Goal: Task Accomplishment & Management: Complete application form

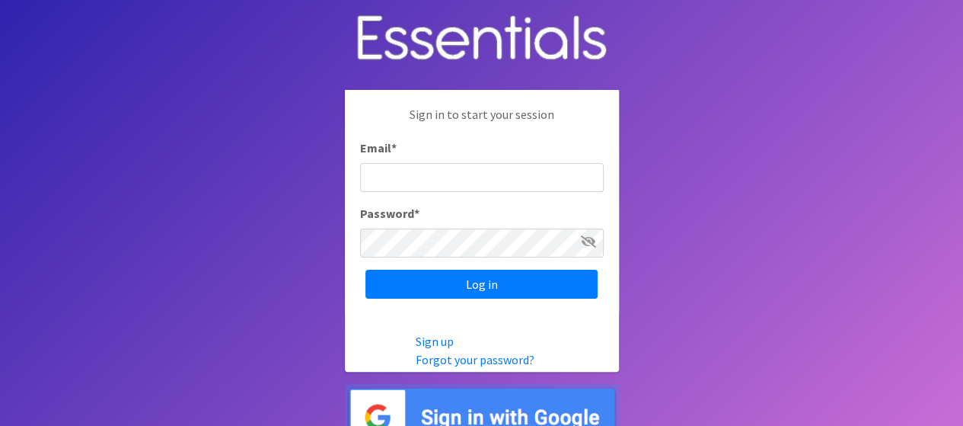
click at [496, 183] on input "Email *" at bounding box center [482, 177] width 244 height 29
type input "[PERSON_NAME][EMAIL_ADDRESS][PERSON_NAME][DOMAIN_NAME]"
click at [365, 270] on input "Log in" at bounding box center [481, 284] width 232 height 29
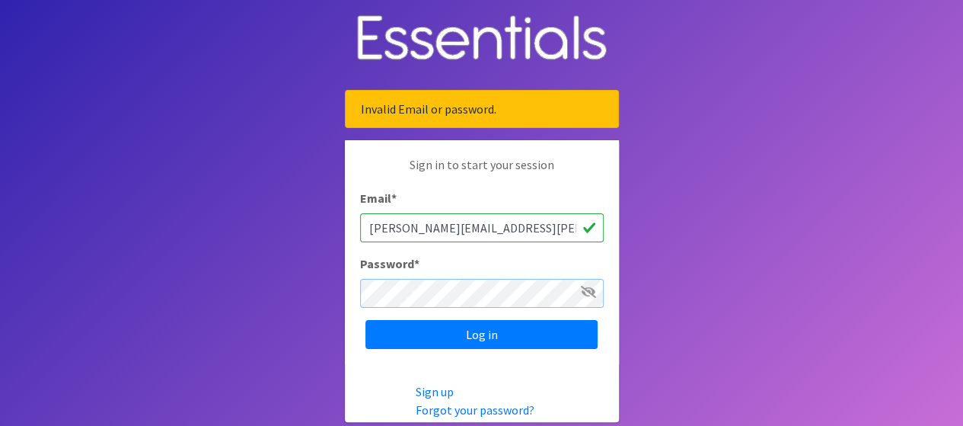
click at [365, 320] on input "Log in" at bounding box center [481, 334] width 232 height 29
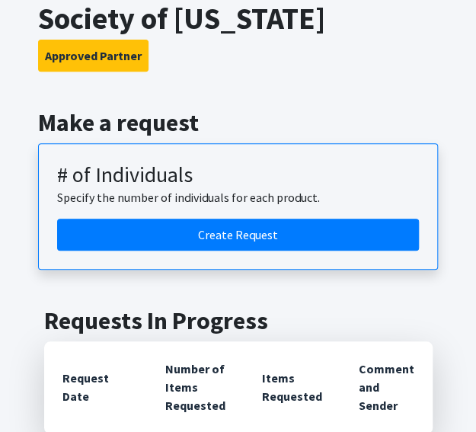
scroll to position [138, 0]
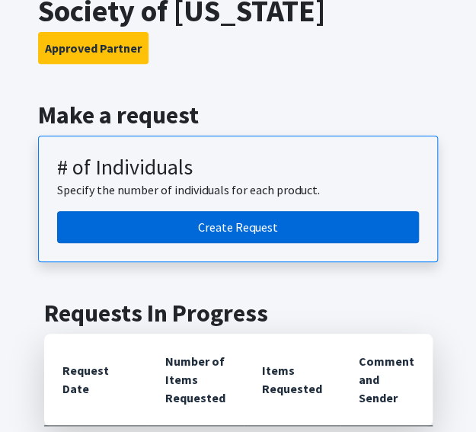
click at [257, 228] on link "Create Request" at bounding box center [238, 227] width 362 height 32
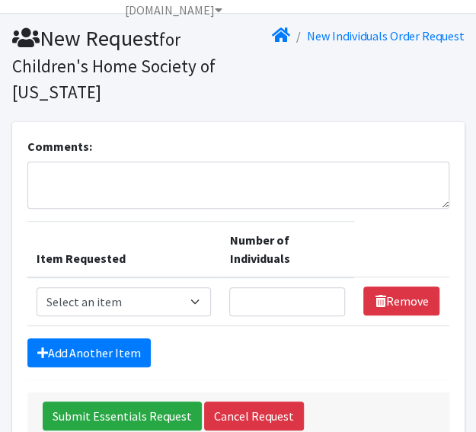
scroll to position [49, 0]
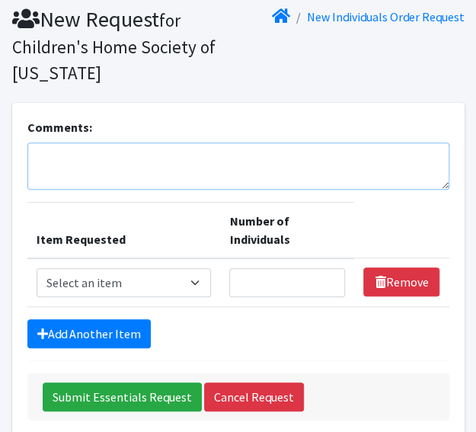
click at [203, 165] on textarea "Comments:" at bounding box center [238, 165] width 422 height 47
paste textarea "Other baby Essentials: U balance Kotex menstrual packs: 30 Baby blanket: 13, [M…"
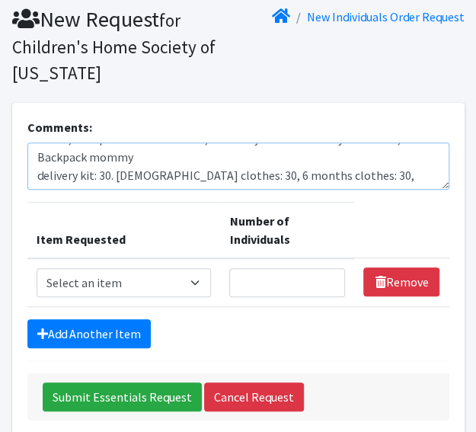
scroll to position [231, 0]
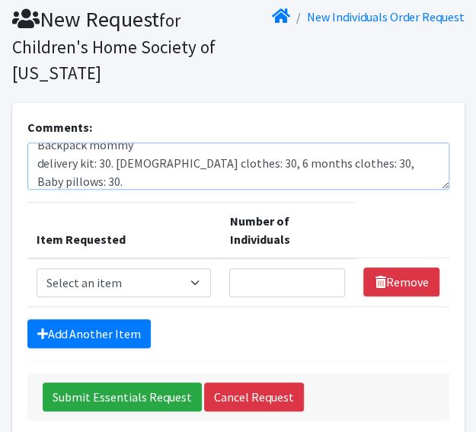
type textarea "Other baby Essentials: U balance Kotex menstrual packs: 30 Baby blanket: 13, [M…"
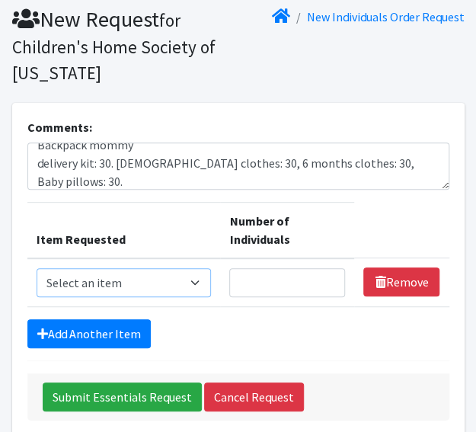
click at [183, 286] on select "Select an item # - Total number of kids being served with this order: Baby wipe…" at bounding box center [124, 282] width 175 height 29
select select "2649"
click at [37, 268] on select "Select an item # - Total number of kids being served with this order: Baby wipe…" at bounding box center [124, 282] width 175 height 29
click at [270, 281] on input "Number of Individuals" at bounding box center [287, 282] width 116 height 29
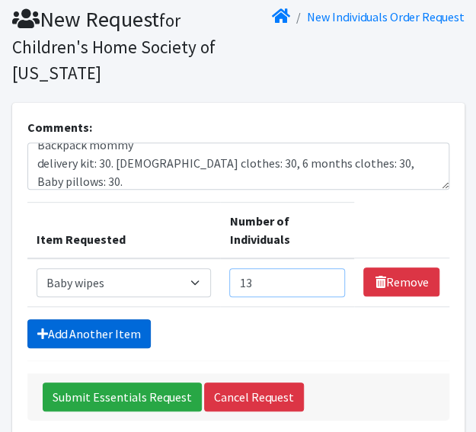
type input "13"
click at [74, 321] on link "Add Another Item" at bounding box center [88, 333] width 123 height 29
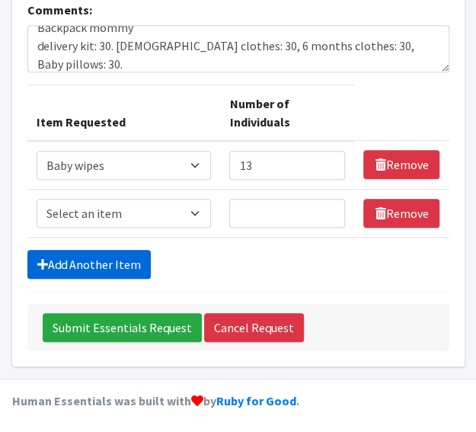
scroll to position [167, 0]
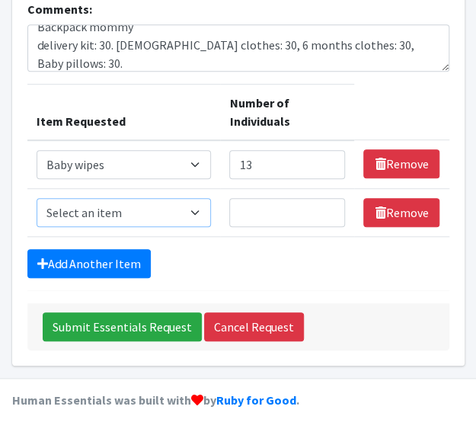
click at [136, 218] on select "Select an item # - Total number of kids being served with this order: Baby wipe…" at bounding box center [124, 212] width 175 height 29
select select "2648"
click at [37, 198] on select "Select an item # - Total number of kids being served with this order: Baby wipe…" at bounding box center [124, 212] width 175 height 29
click at [270, 211] on input "Number of Individuals" at bounding box center [287, 212] width 116 height 29
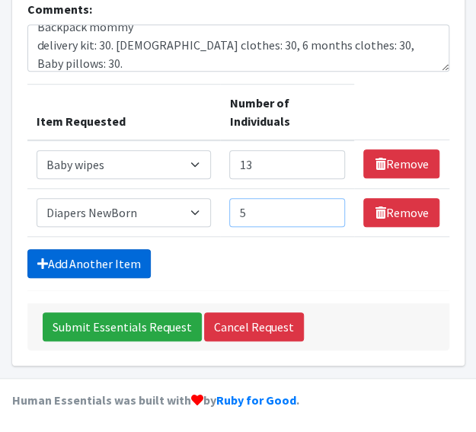
type input "5"
click at [132, 257] on link "Add Another Item" at bounding box center [88, 263] width 123 height 29
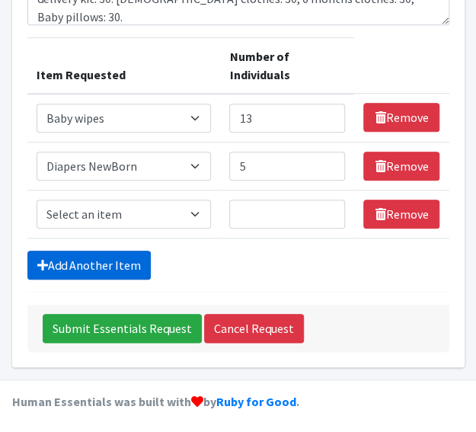
scroll to position [215, 0]
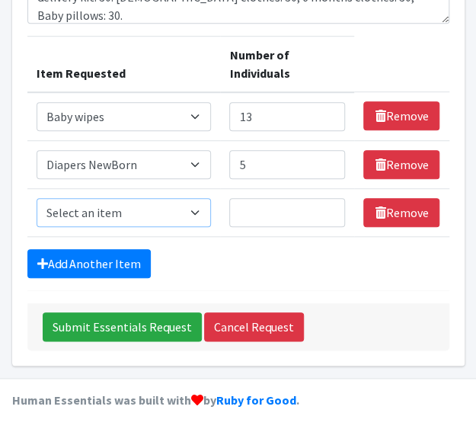
click at [152, 206] on select "Select an item # - Total number of kids being served with this order: Baby wipe…" at bounding box center [124, 212] width 175 height 29
select select "2665"
click at [37, 198] on select "Select an item # - Total number of kids being served with this order: Baby wipe…" at bounding box center [124, 212] width 175 height 29
click at [277, 220] on input "Number of Individuals" at bounding box center [287, 212] width 116 height 29
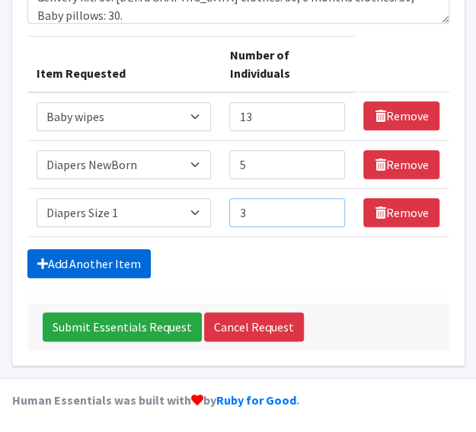
type input "3"
click at [113, 264] on link "Add Another Item" at bounding box center [88, 263] width 123 height 29
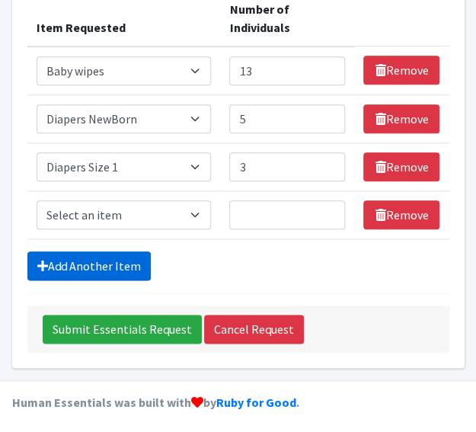
scroll to position [262, 0]
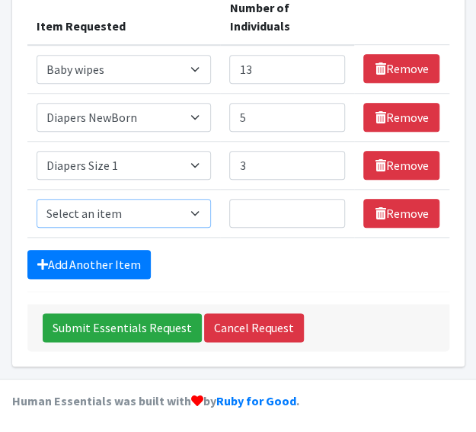
click at [108, 211] on select "Select an item # - Total number of kids being served with this order: Baby wipe…" at bounding box center [124, 213] width 175 height 29
select select "2668"
click at [37, 199] on select "Select an item # - Total number of kids being served with this order: Baby wipe…" at bounding box center [124, 213] width 175 height 29
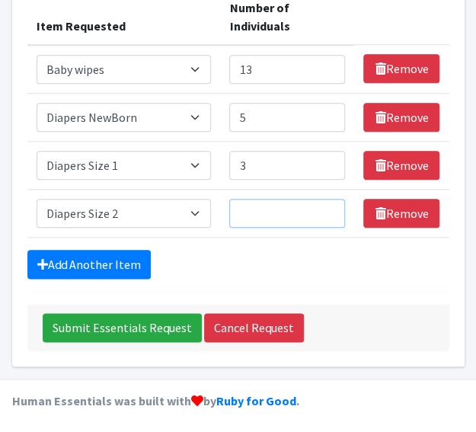
click at [266, 219] on input "Number of Individuals" at bounding box center [287, 213] width 116 height 29
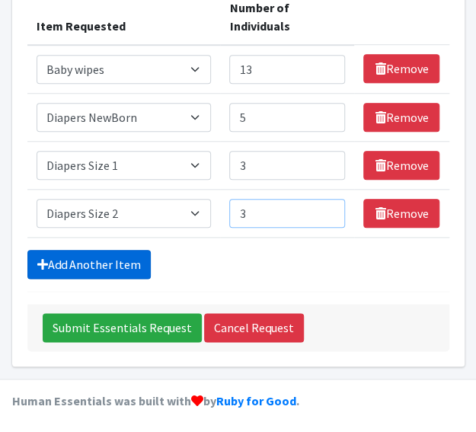
type input "3"
click at [115, 262] on link "Add Another Item" at bounding box center [88, 264] width 123 height 29
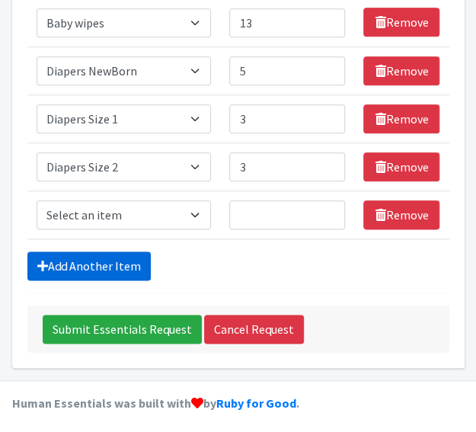
scroll to position [310, 0]
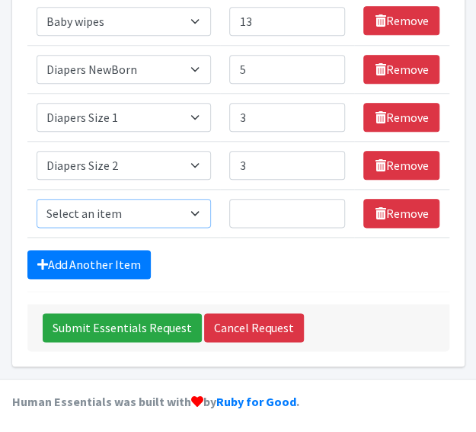
click at [152, 214] on select "Select an item # - Total number of kids being served with this order: Baby wipe…" at bounding box center [124, 213] width 175 height 29
select select "2655"
click at [37, 199] on select "Select an item # - Total number of kids being served with this order: Baby wipe…" at bounding box center [124, 213] width 175 height 29
click at [274, 219] on input "Number of Individuals" at bounding box center [287, 213] width 116 height 29
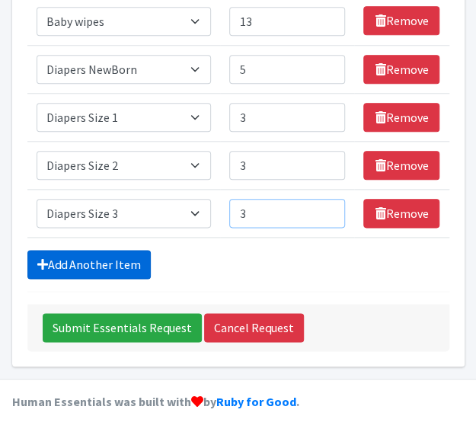
type input "3"
click at [116, 257] on link "Add Another Item" at bounding box center [88, 264] width 123 height 29
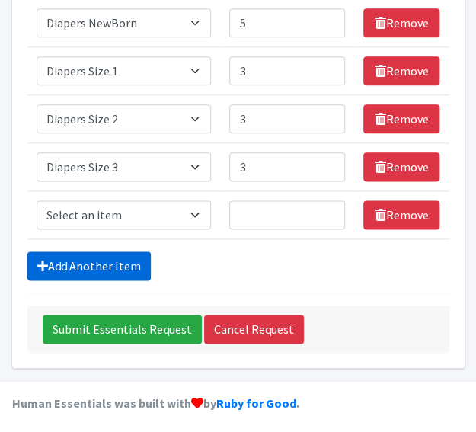
scroll to position [358, 0]
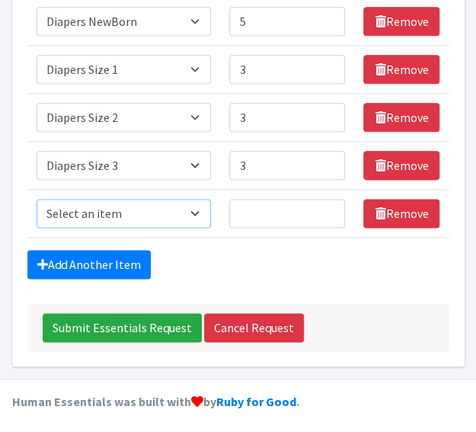
click at [113, 220] on select "Select an item # - Total number of kids being served with this order: Baby wipe…" at bounding box center [124, 213] width 175 height 29
select select "2661"
click at [37, 199] on select "Select an item # - Total number of kids being served with this order: Baby wipe…" at bounding box center [124, 213] width 175 height 29
click at [273, 212] on input "Number of Individuals" at bounding box center [287, 213] width 116 height 29
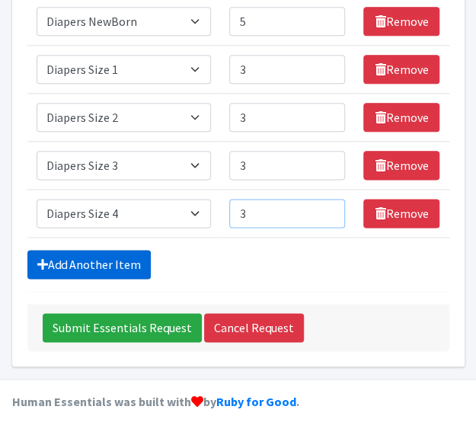
type input "3"
click at [109, 258] on link "Add Another Item" at bounding box center [88, 264] width 123 height 29
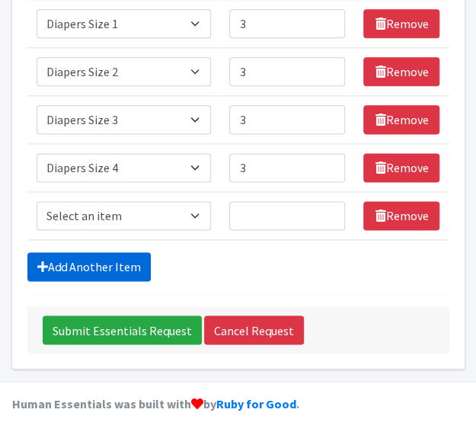
scroll to position [405, 0]
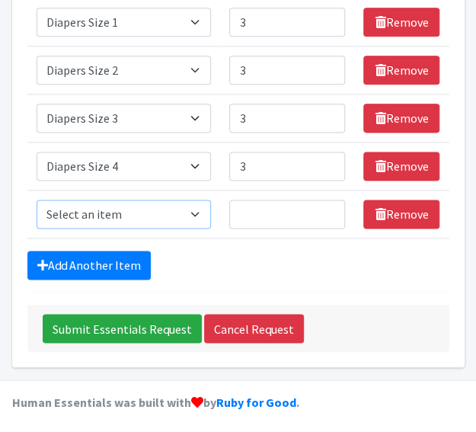
click at [104, 214] on select "Select an item # - Total number of kids being served with this order: Baby wipe…" at bounding box center [124, 213] width 175 height 29
select select "2652"
click at [37, 199] on select "Select an item # - Total number of kids being served with this order: Baby wipe…" at bounding box center [124, 213] width 175 height 29
click at [270, 212] on input "Number of Individuals" at bounding box center [287, 213] width 116 height 29
type input "3"
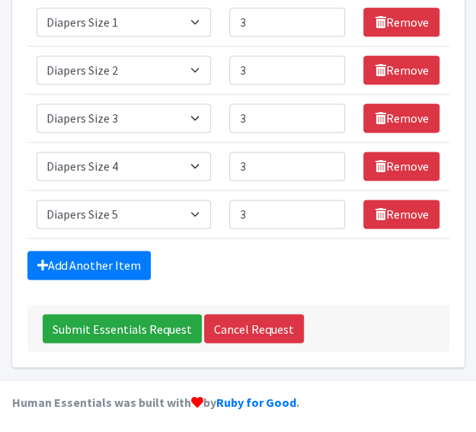
click at [314, 264] on div "Add Another Item" at bounding box center [238, 264] width 422 height 29
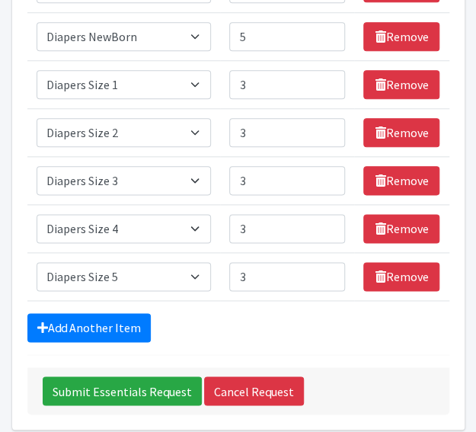
scroll to position [341, 0]
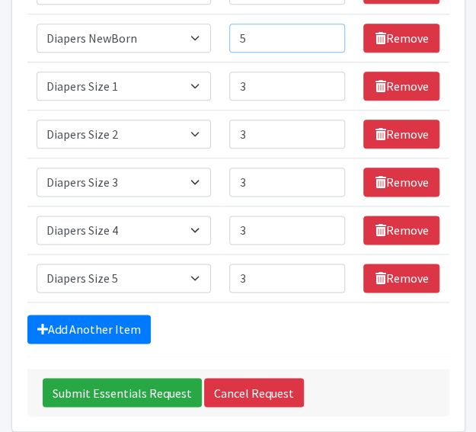
click at [253, 40] on input "5" at bounding box center [287, 38] width 116 height 29
type input "2"
type input "3"
click at [260, 66] on td "Number of Individuals 3" at bounding box center [287, 86] width 134 height 48
click at [258, 86] on input "3" at bounding box center [287, 86] width 116 height 29
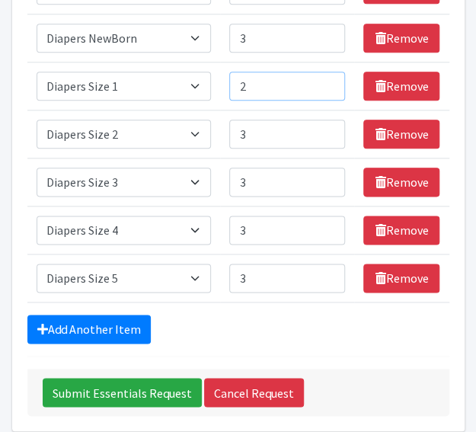
type input "2"
click at [258, 126] on input "3" at bounding box center [287, 134] width 116 height 29
type input "2"
click at [276, 190] on input "3" at bounding box center [287, 182] width 116 height 29
type input "2"
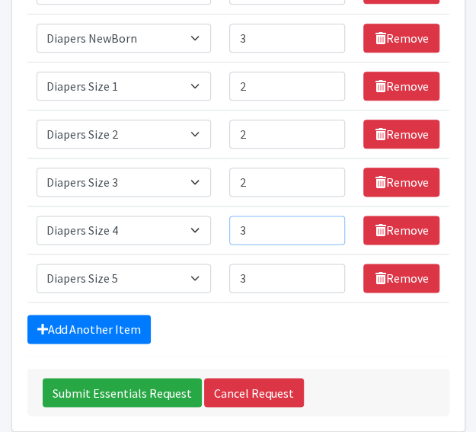
click at [269, 238] on input "3" at bounding box center [287, 229] width 116 height 29
type input "2"
click at [269, 272] on input "3" at bounding box center [287, 277] width 116 height 29
type input "2"
click at [279, 342] on form "Comments: Other baby Essentials: U balance Kotex menstrual packs: 30 Baby blank…" at bounding box center [238, 121] width 422 height 590
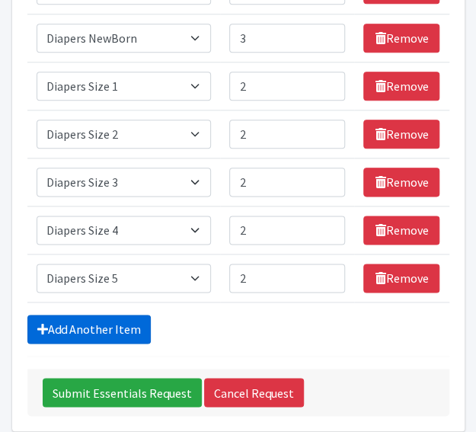
click at [129, 324] on link "Add Another Item" at bounding box center [88, 328] width 123 height 29
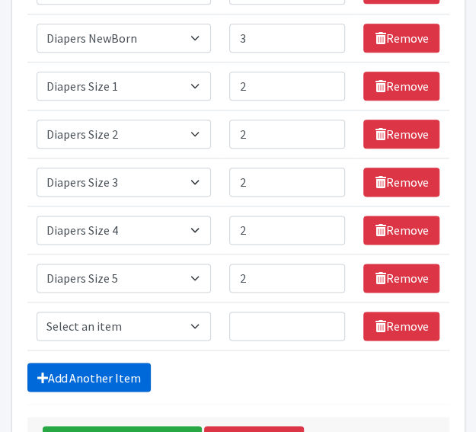
scroll to position [453, 0]
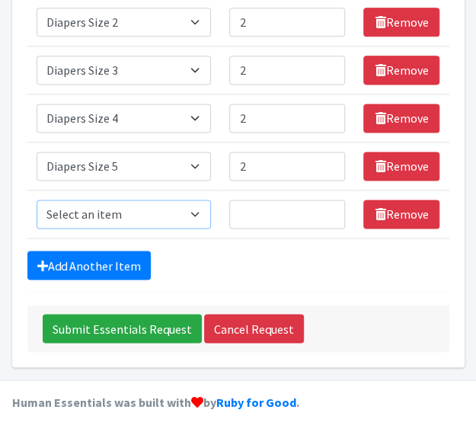
click at [122, 218] on select "Select an item # - Total number of kids being served with this order: Baby wipe…" at bounding box center [124, 213] width 175 height 29
select select "10202"
click at [37, 199] on select "Select an item # - Total number of kids being served with this order: Baby wipe…" at bounding box center [124, 213] width 175 height 29
click at [276, 212] on input "Number of Individuals" at bounding box center [287, 213] width 116 height 29
type input "13"
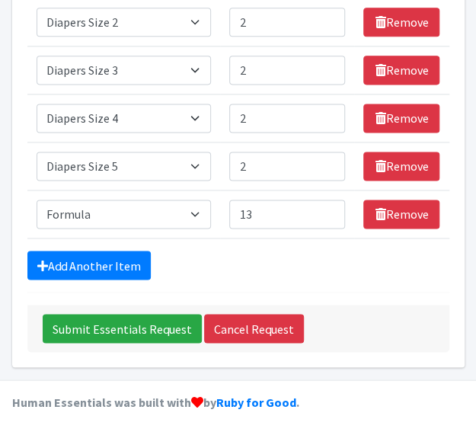
click at [384, 292] on hr at bounding box center [238, 292] width 422 height 1
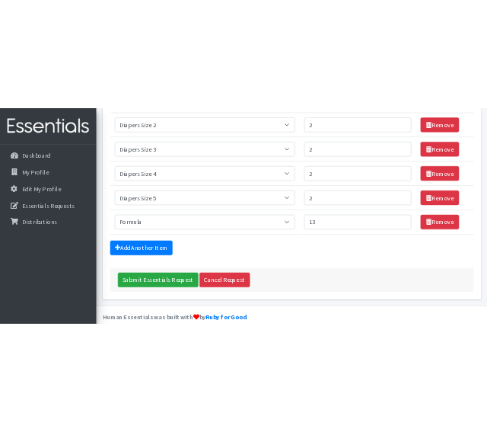
scroll to position [397, 0]
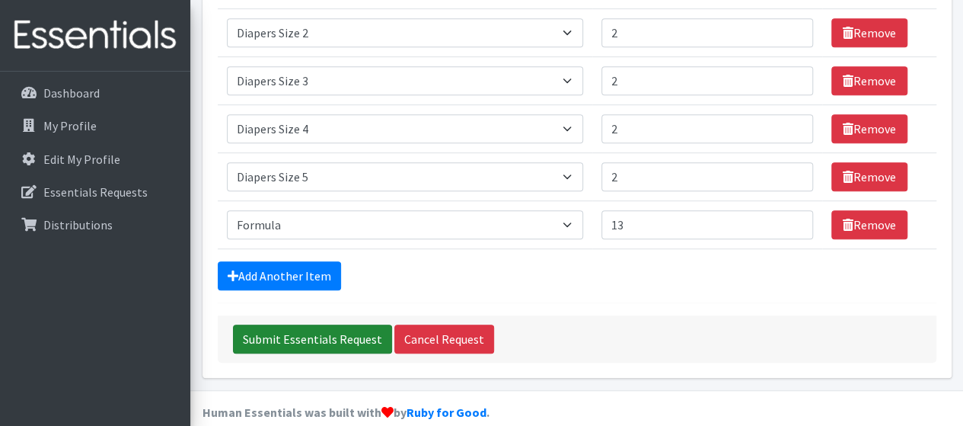
click at [282, 332] on input "Submit Essentials Request" at bounding box center [312, 338] width 159 height 29
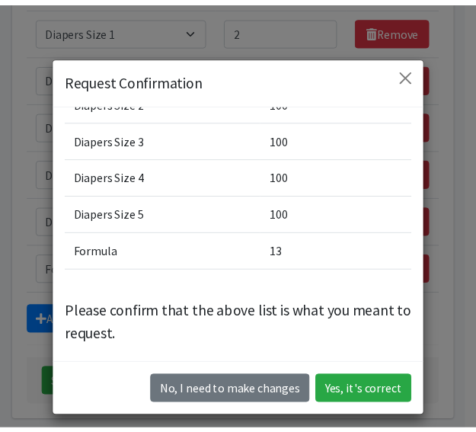
scroll to position [188, 0]
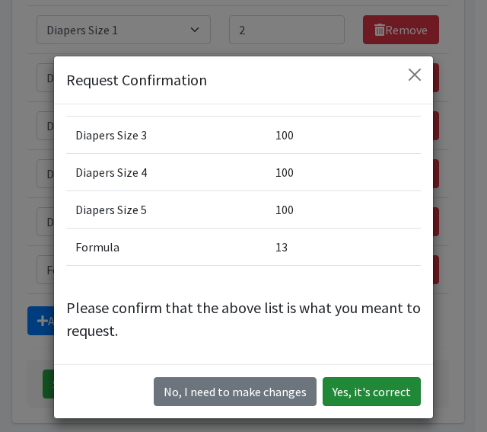
click at [383, 395] on button "Yes, it's correct" at bounding box center [372, 391] width 98 height 29
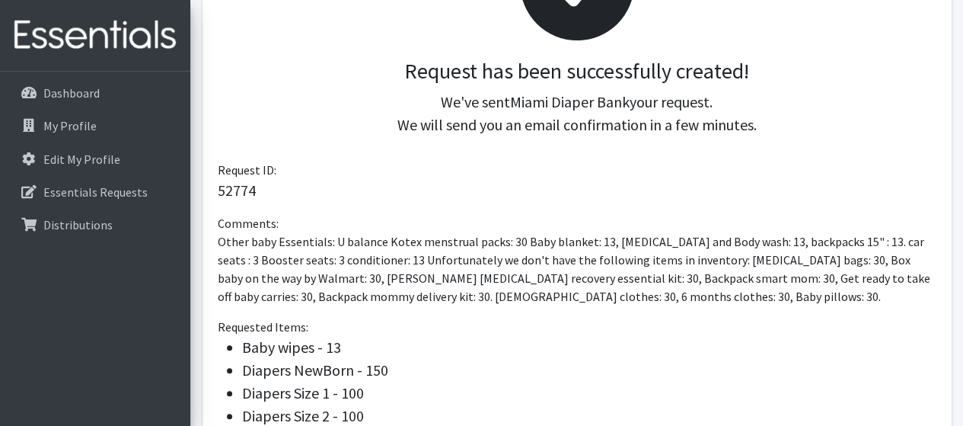
scroll to position [586, 0]
